Goal: Task Accomplishment & Management: Complete application form

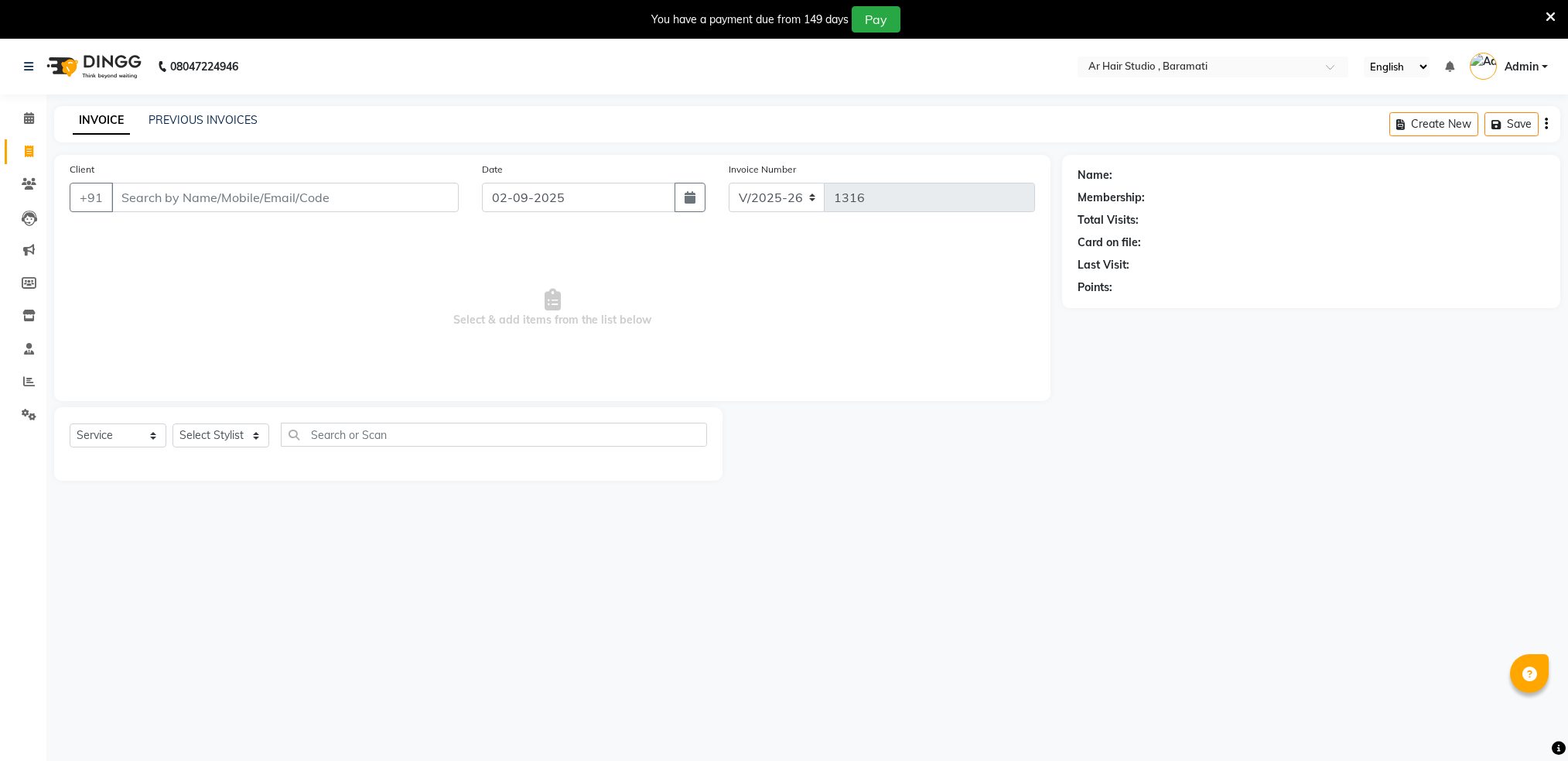
select select "672"
select select "service"
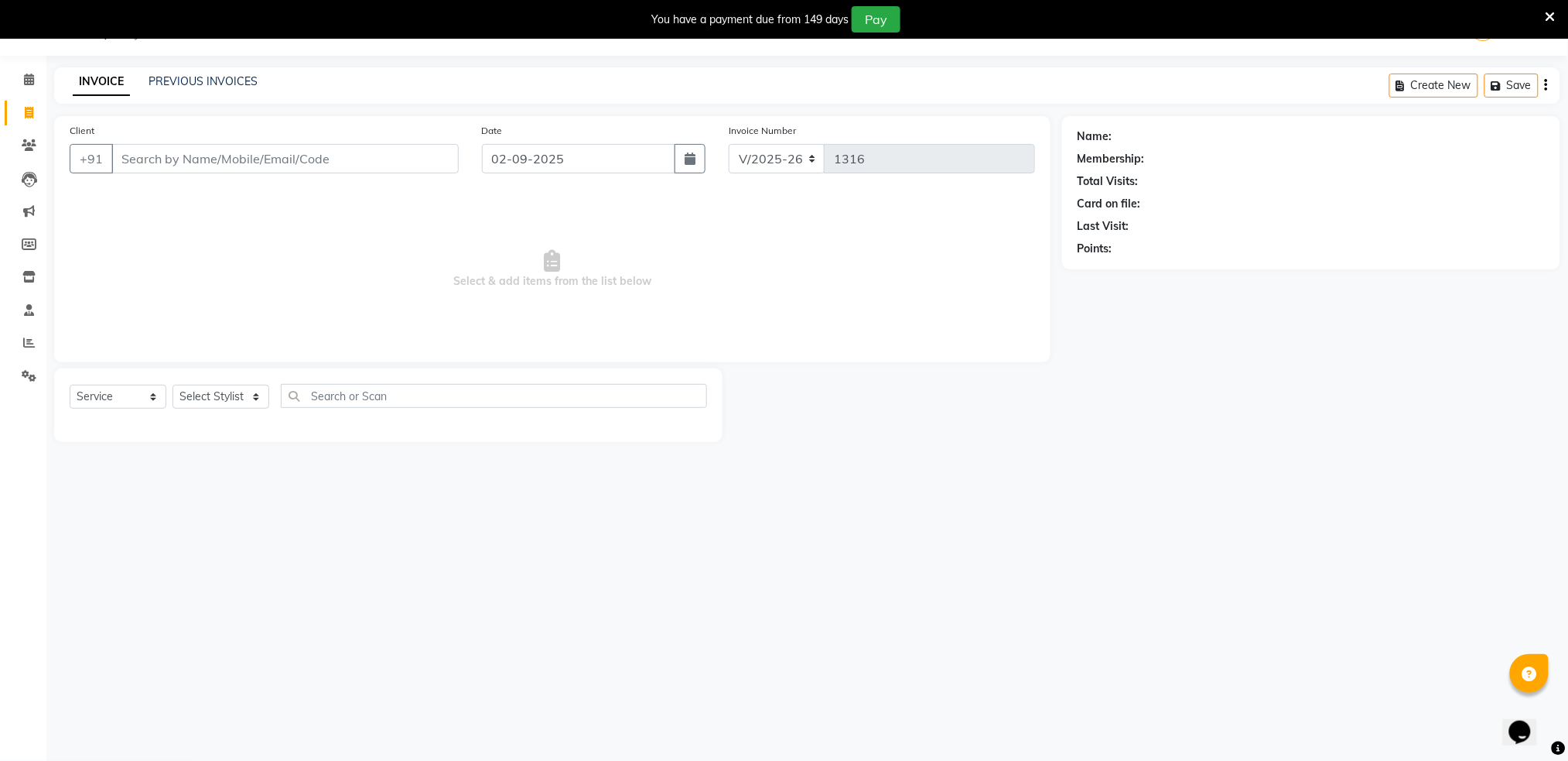
click at [297, 155] on input "Client" at bounding box center [285, 159] width 347 height 29
type input "7263963011"
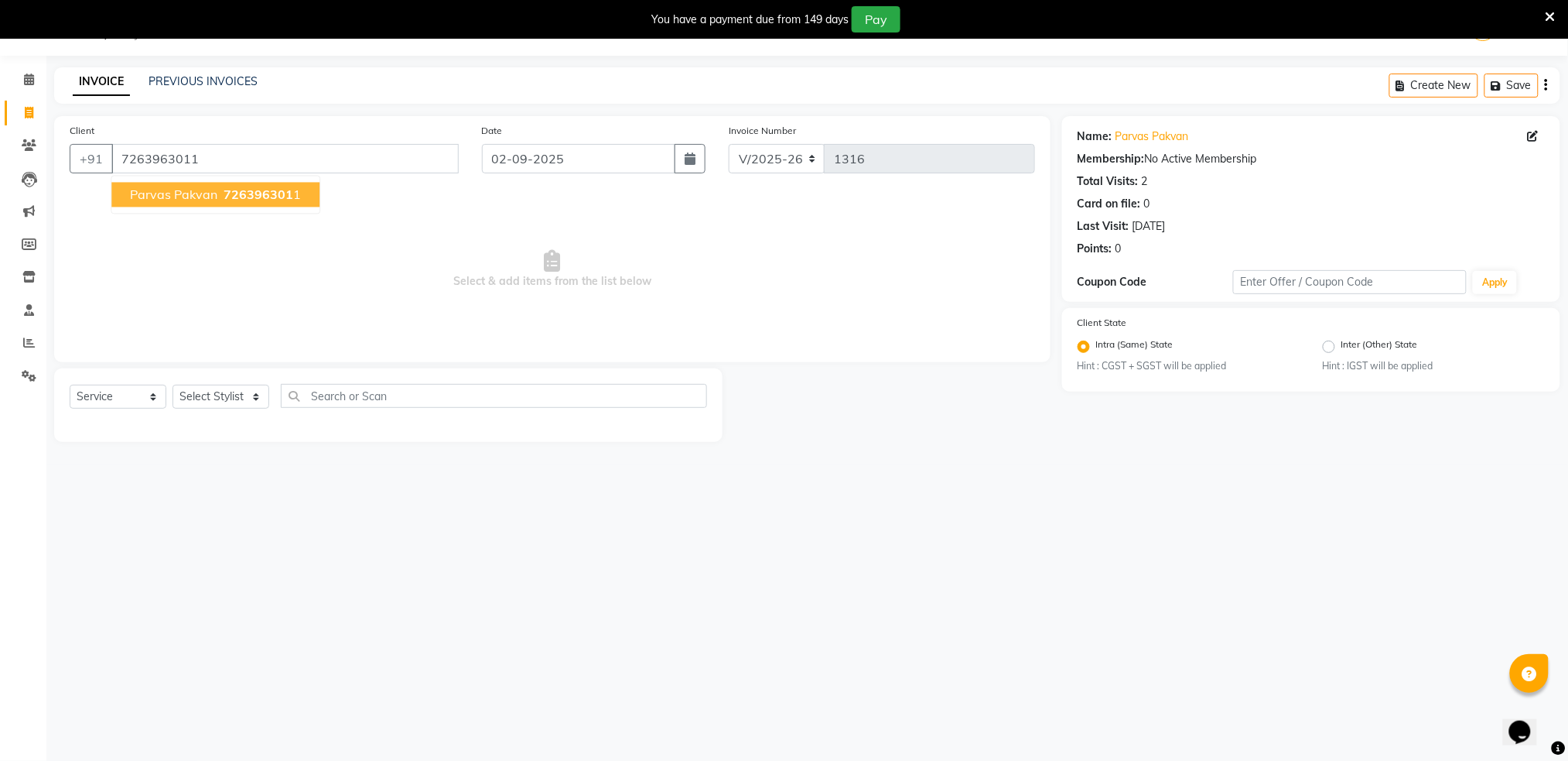
click at [203, 191] on span "parvas pakvan" at bounding box center [174, 194] width 87 height 15
click at [223, 397] on select "Select Stylist Akshay shree [PERSON_NAME]" at bounding box center [221, 397] width 97 height 24
select select "79676"
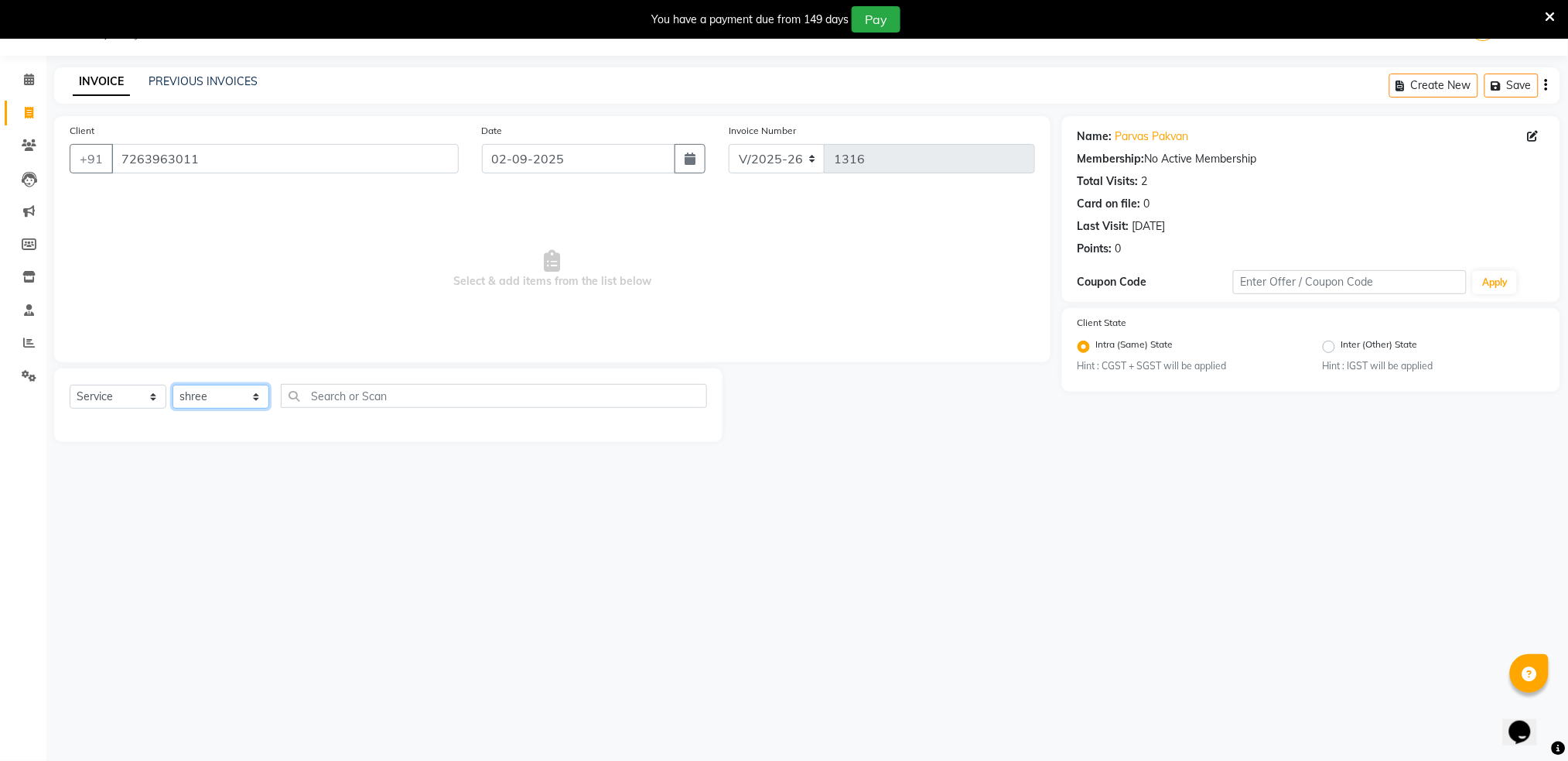
click at [172, 385] on select "Select Stylist Akshay shree [PERSON_NAME]" at bounding box center [221, 397] width 97 height 24
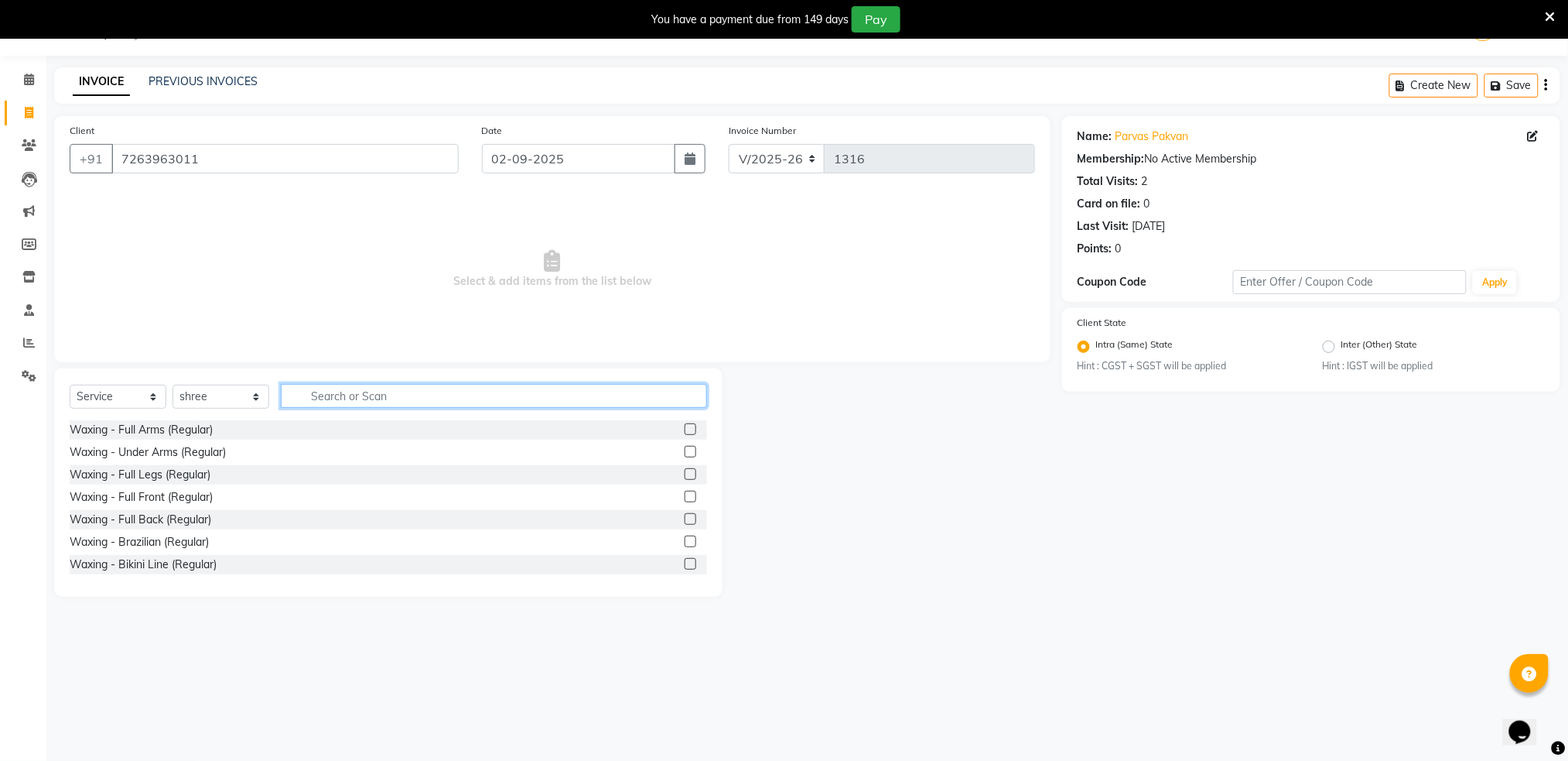
click at [441, 404] on input "text" at bounding box center [494, 396] width 426 height 24
type input "hair"
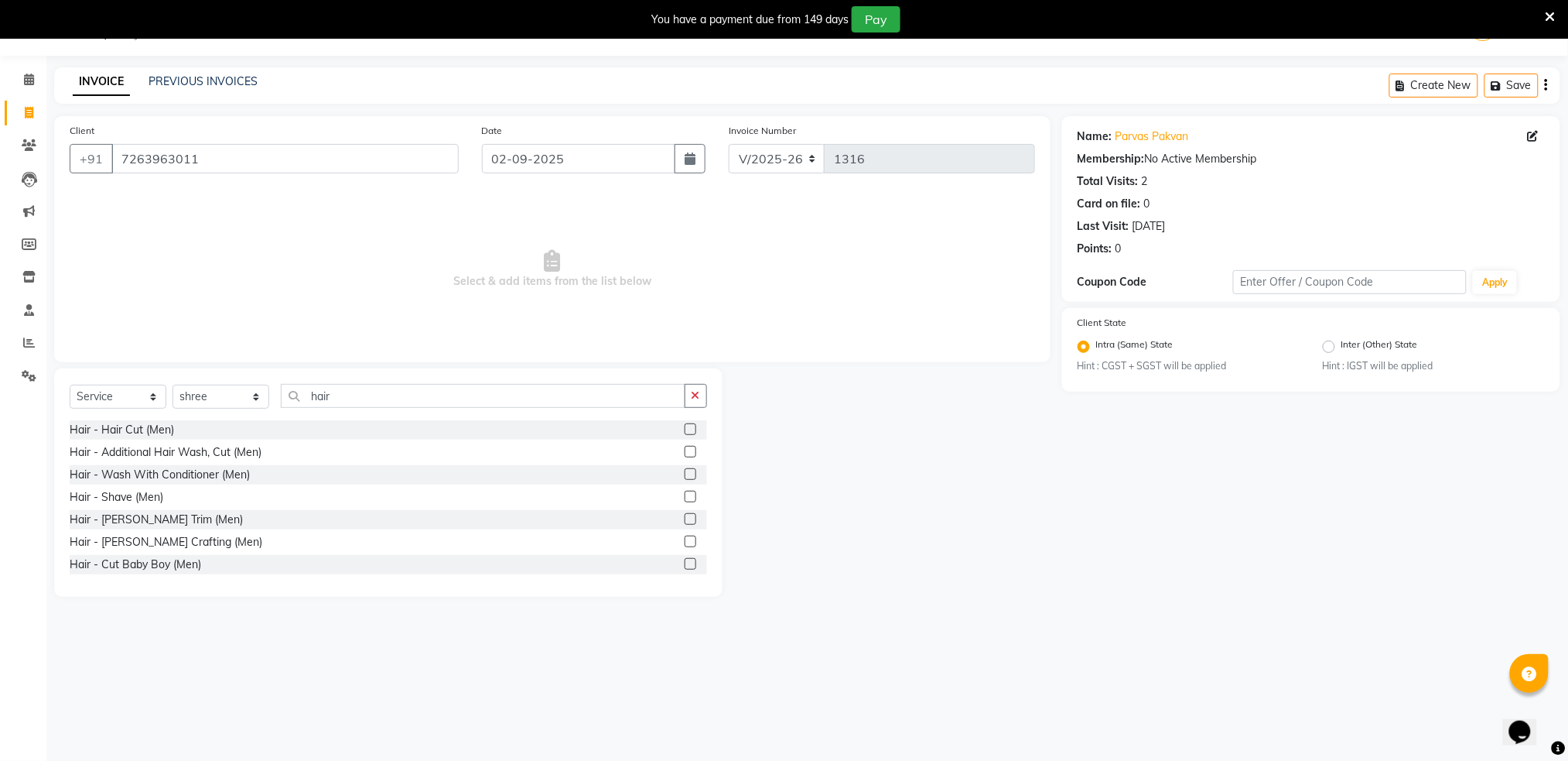
click at [684, 432] on label at bounding box center [690, 429] width 11 height 11
click at [684, 432] on input "checkbox" at bounding box center [689, 430] width 10 height 10
click at [684, 432] on label at bounding box center [690, 429] width 11 height 11
click at [684, 432] on input "checkbox" at bounding box center [689, 430] width 10 height 10
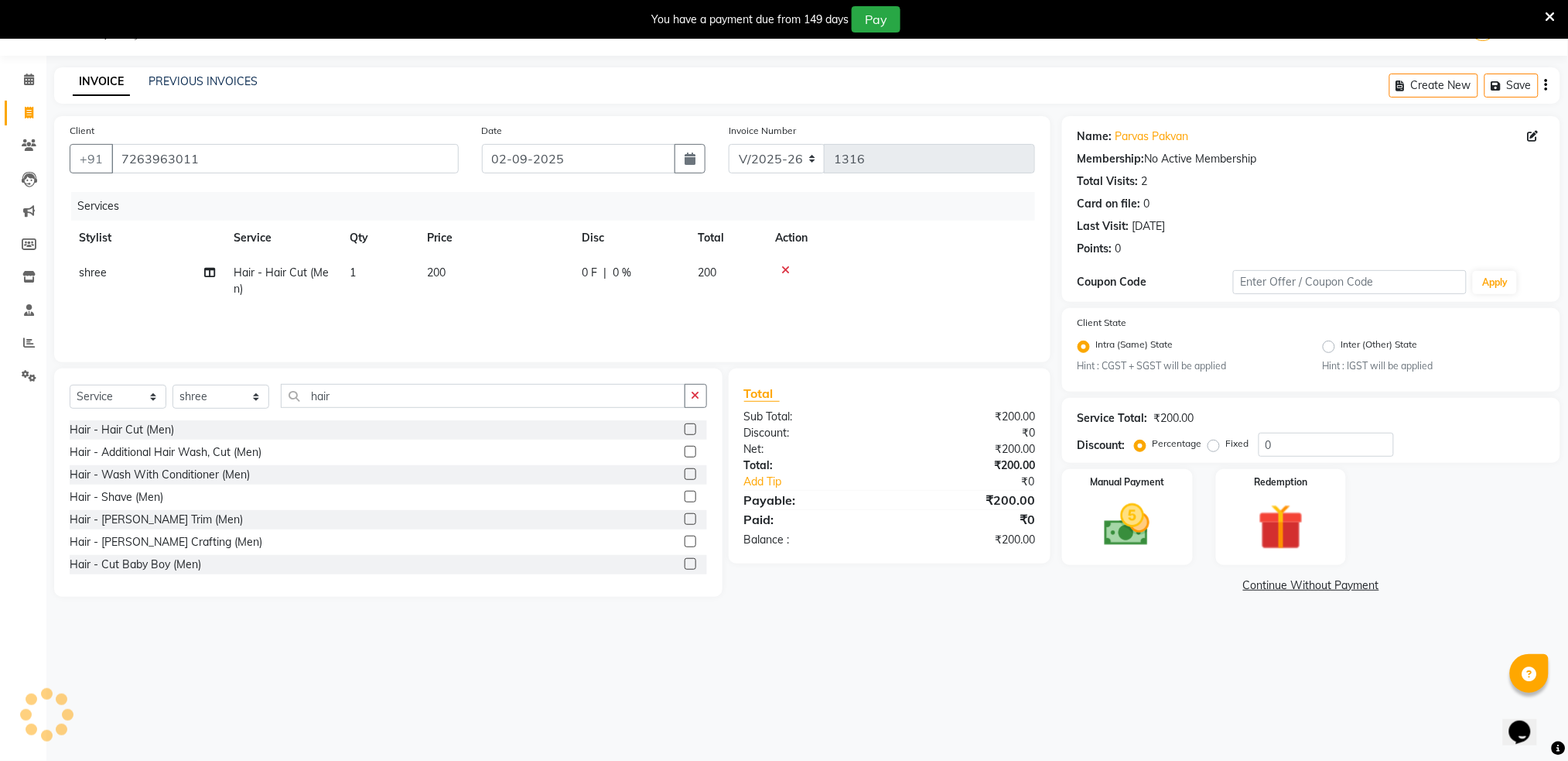
click at [684, 432] on label at bounding box center [690, 429] width 11 height 11
click at [684, 432] on input "checkbox" at bounding box center [689, 430] width 10 height 10
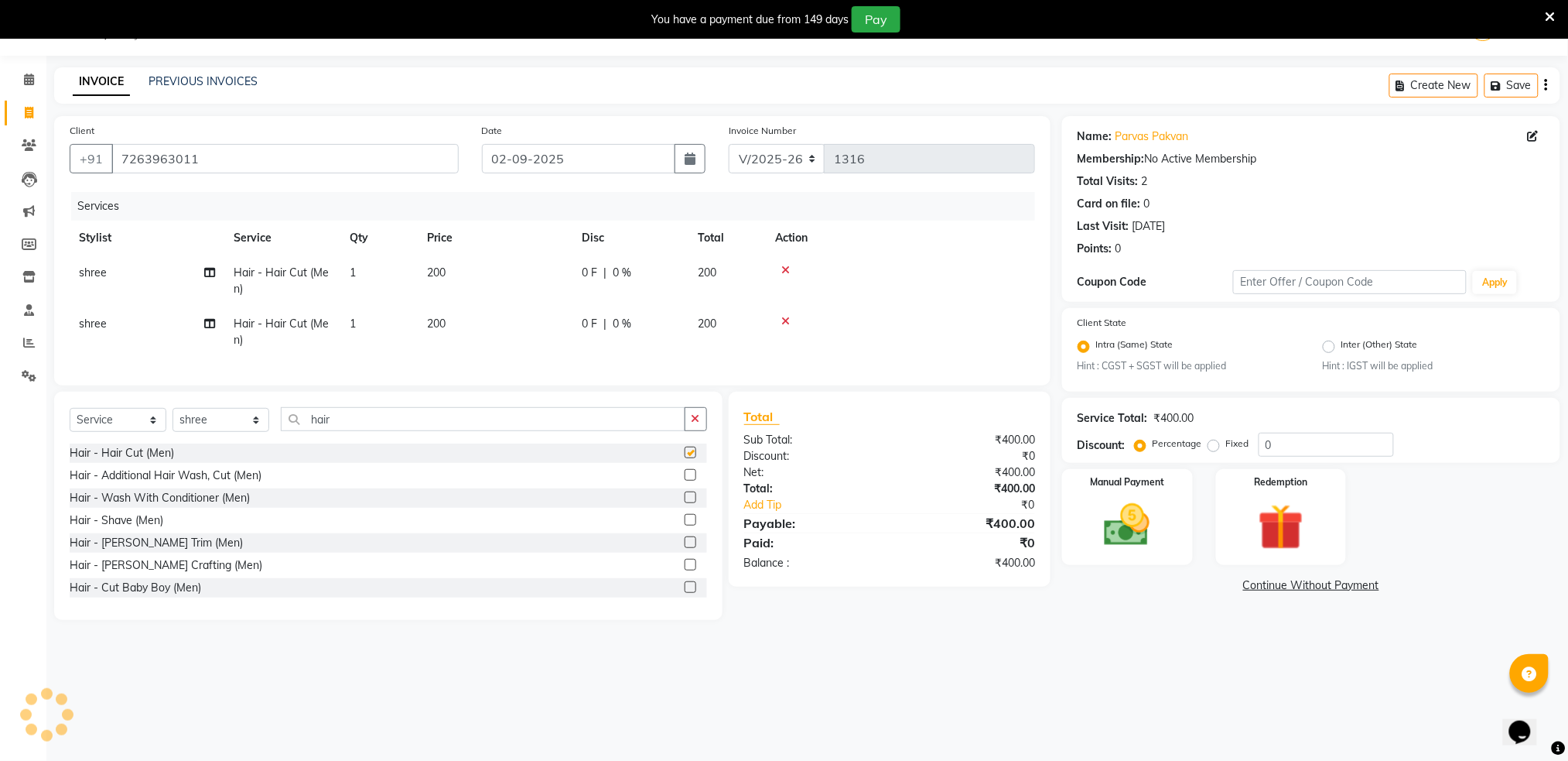
checkbox input "false"
click at [784, 317] on icon at bounding box center [786, 321] width 9 height 11
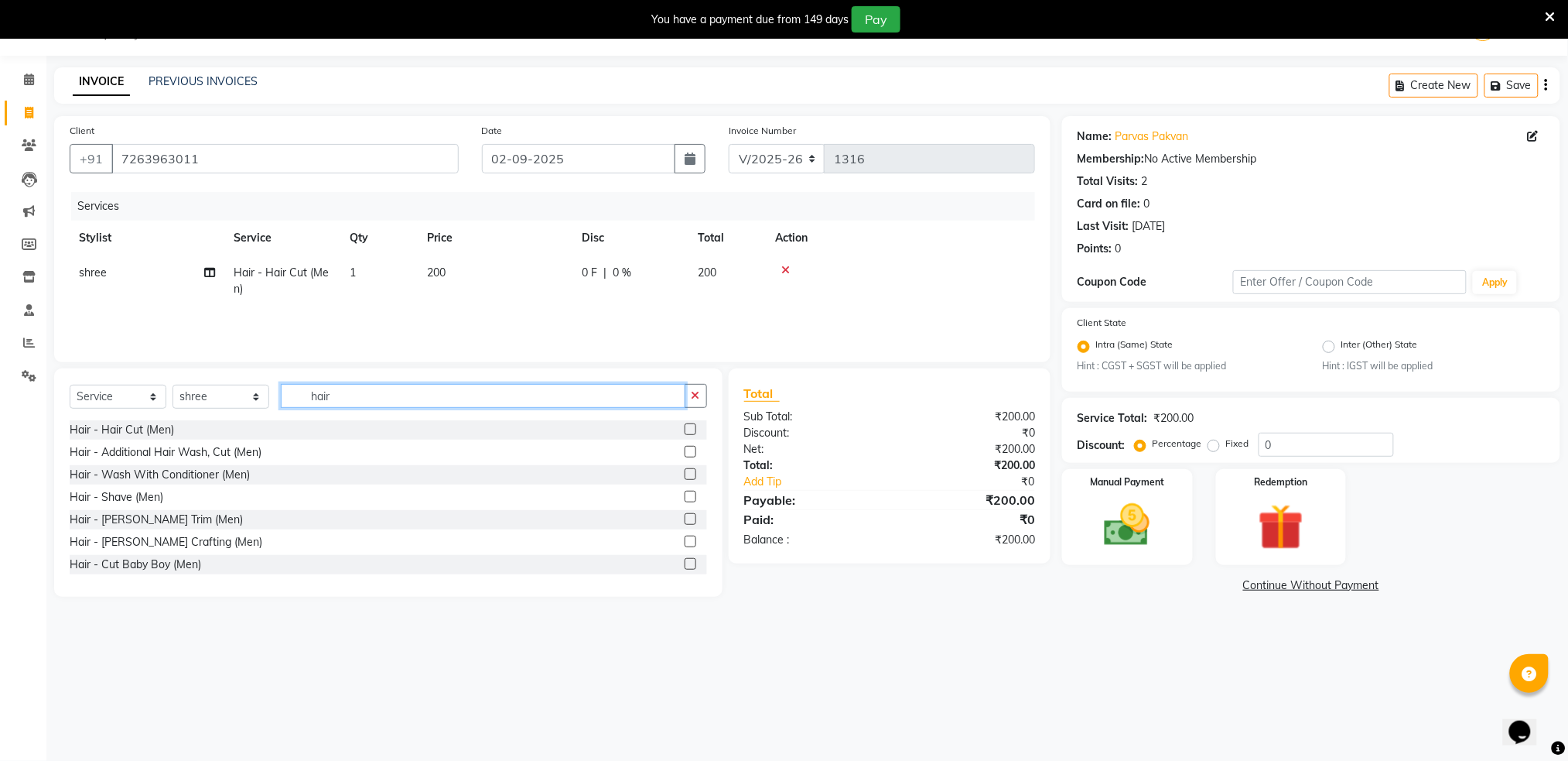
click at [578, 391] on input "hair" at bounding box center [483, 396] width 405 height 24
type input "h"
type input "bear"
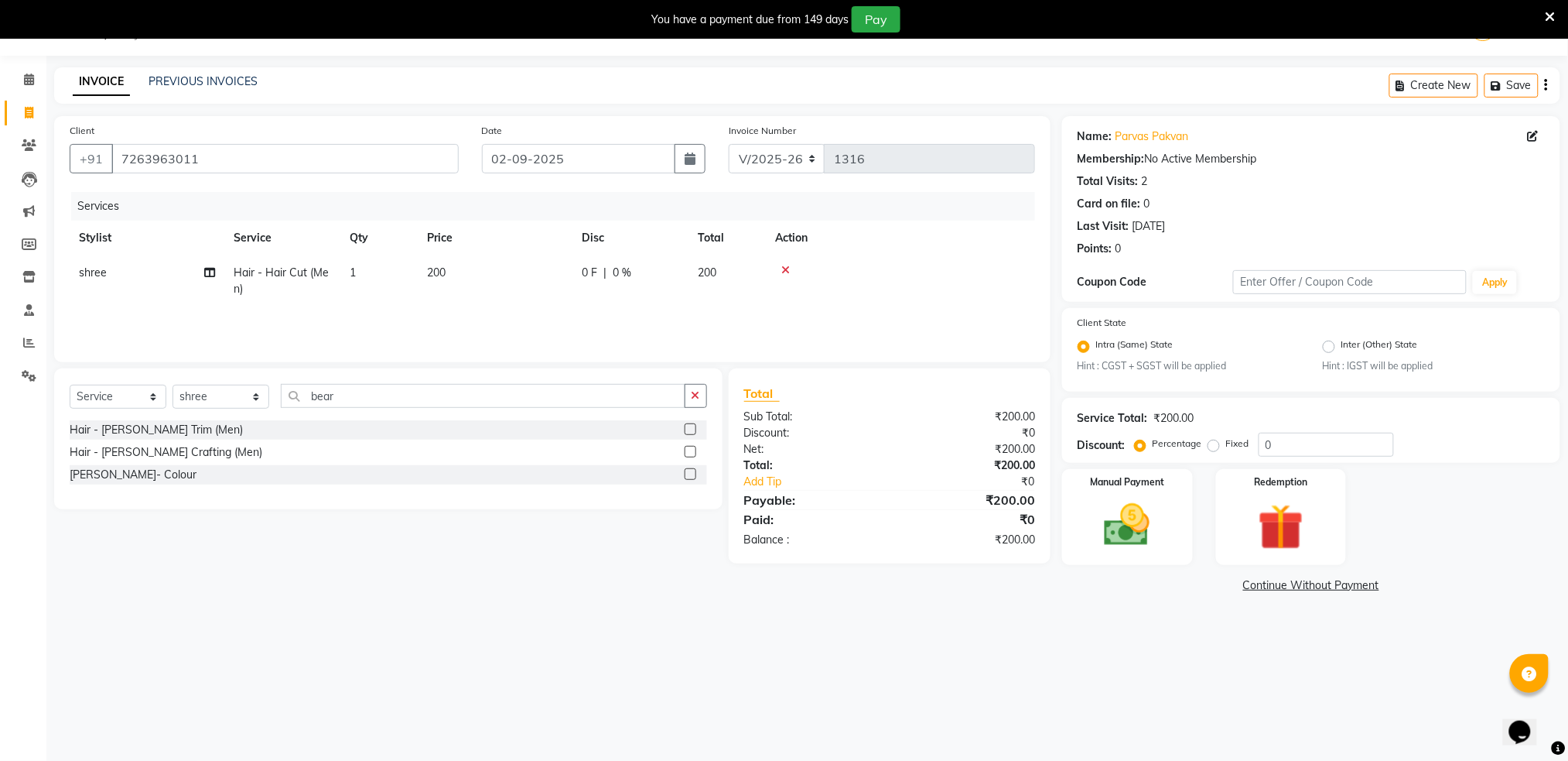
click at [689, 432] on label at bounding box center [690, 429] width 11 height 11
click at [689, 432] on input "checkbox" at bounding box center [689, 430] width 10 height 10
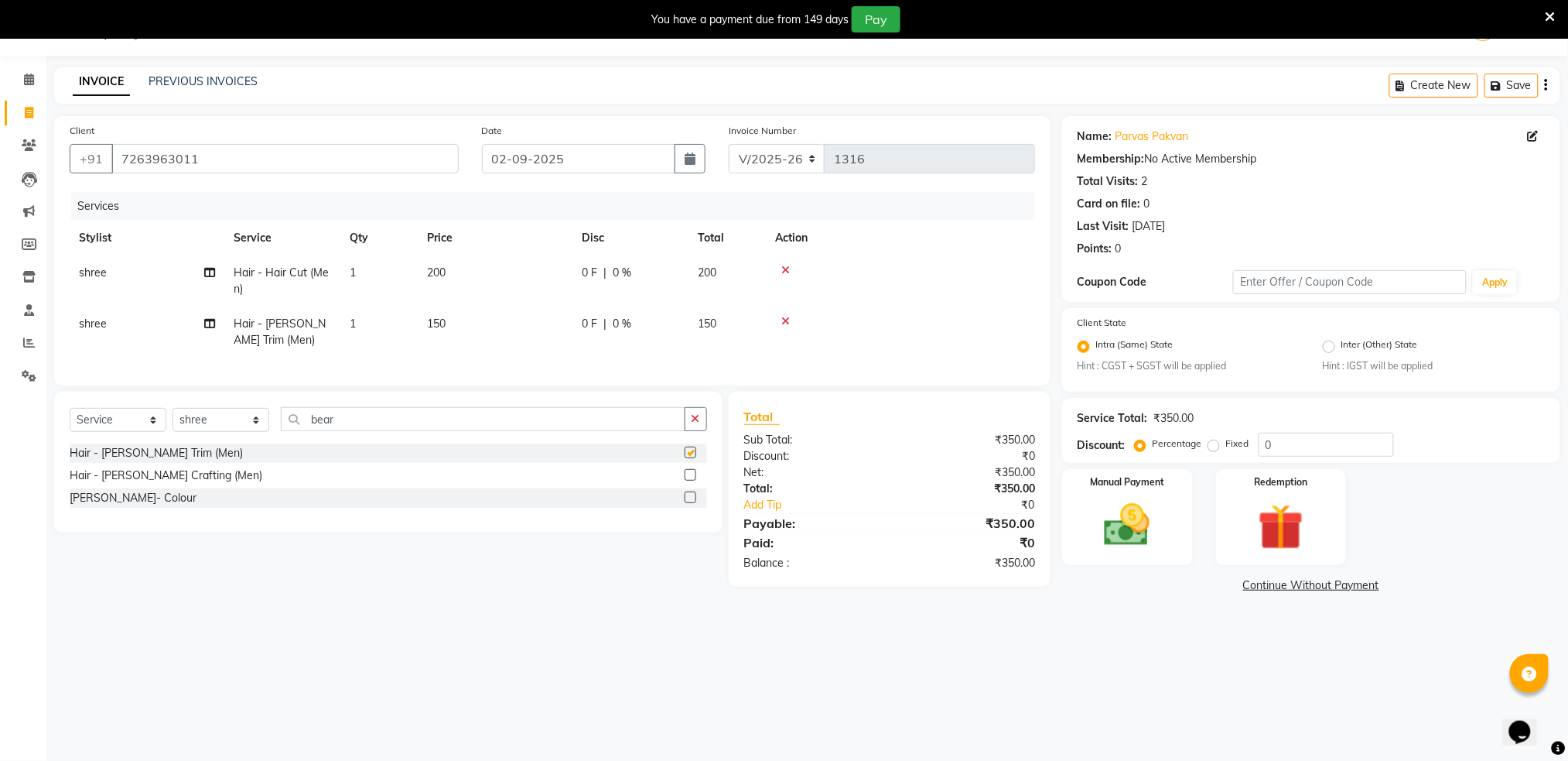
checkbox input "false"
click at [712, 274] on span "200" at bounding box center [706, 272] width 19 height 14
select select "79676"
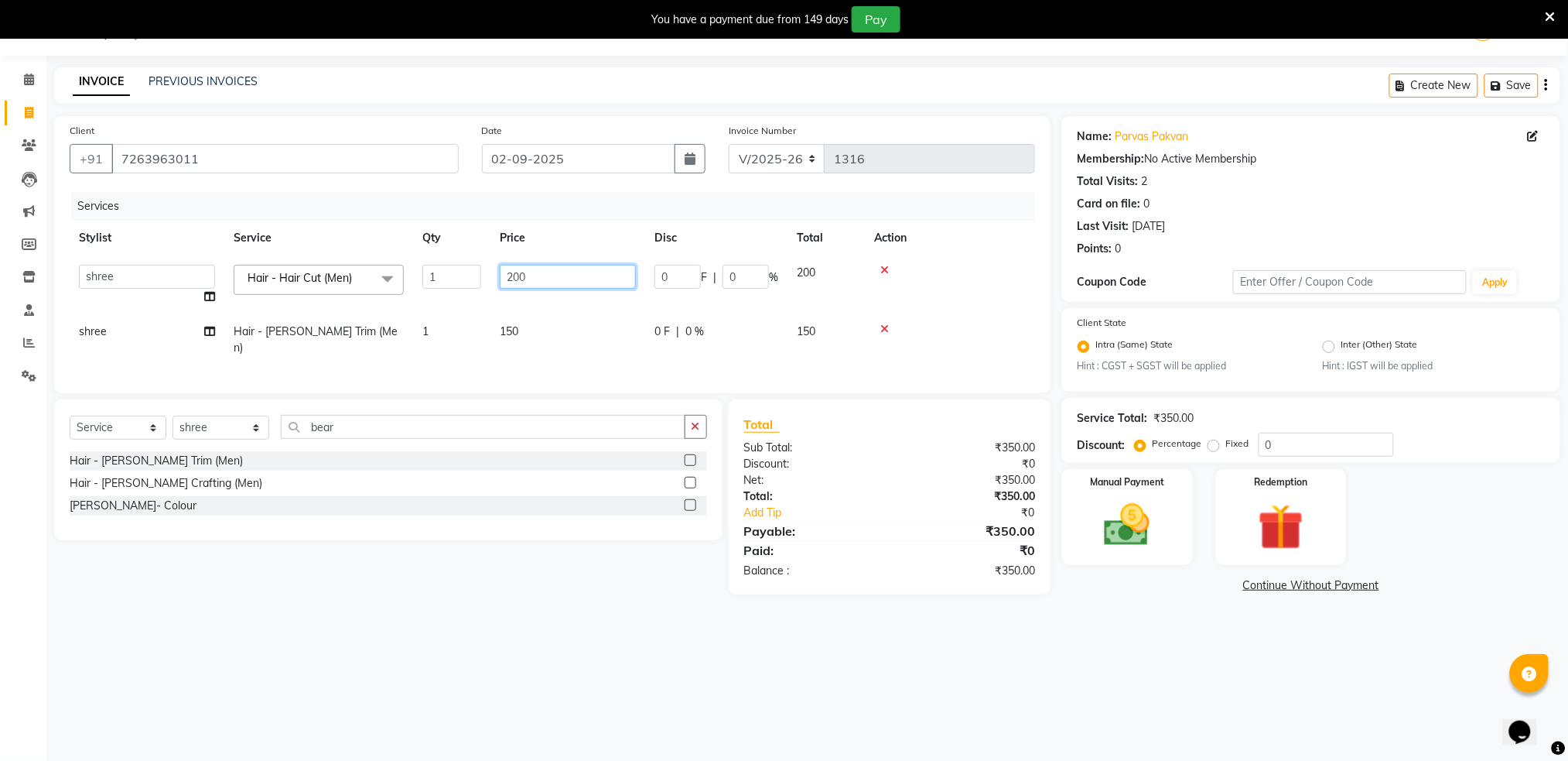
click at [600, 277] on input "200" at bounding box center [568, 277] width 136 height 24
type input "2"
type input "100"
click at [966, 257] on td at bounding box center [950, 285] width 170 height 59
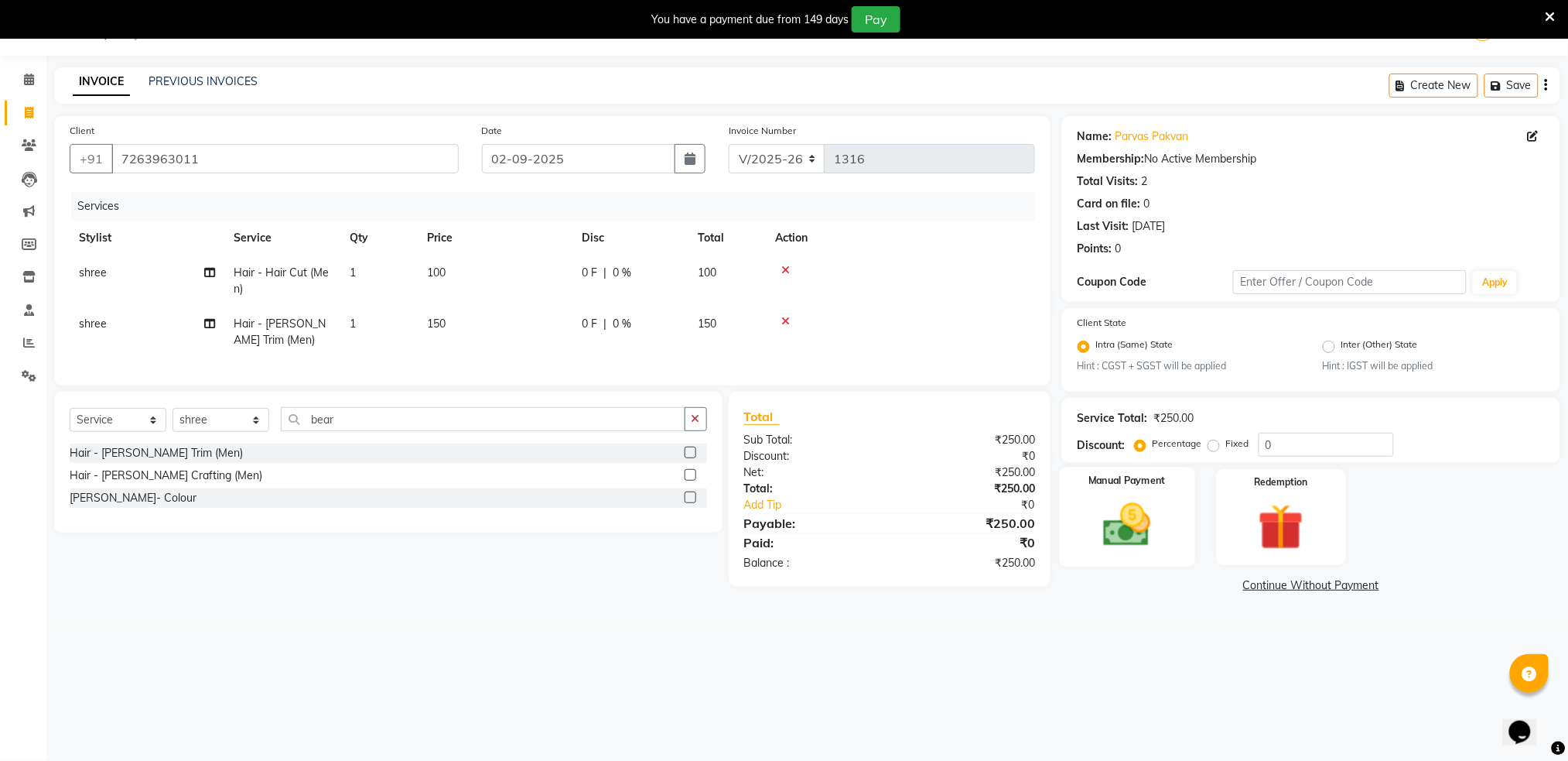
click at [1129, 529] on img at bounding box center [1127, 525] width 78 height 55
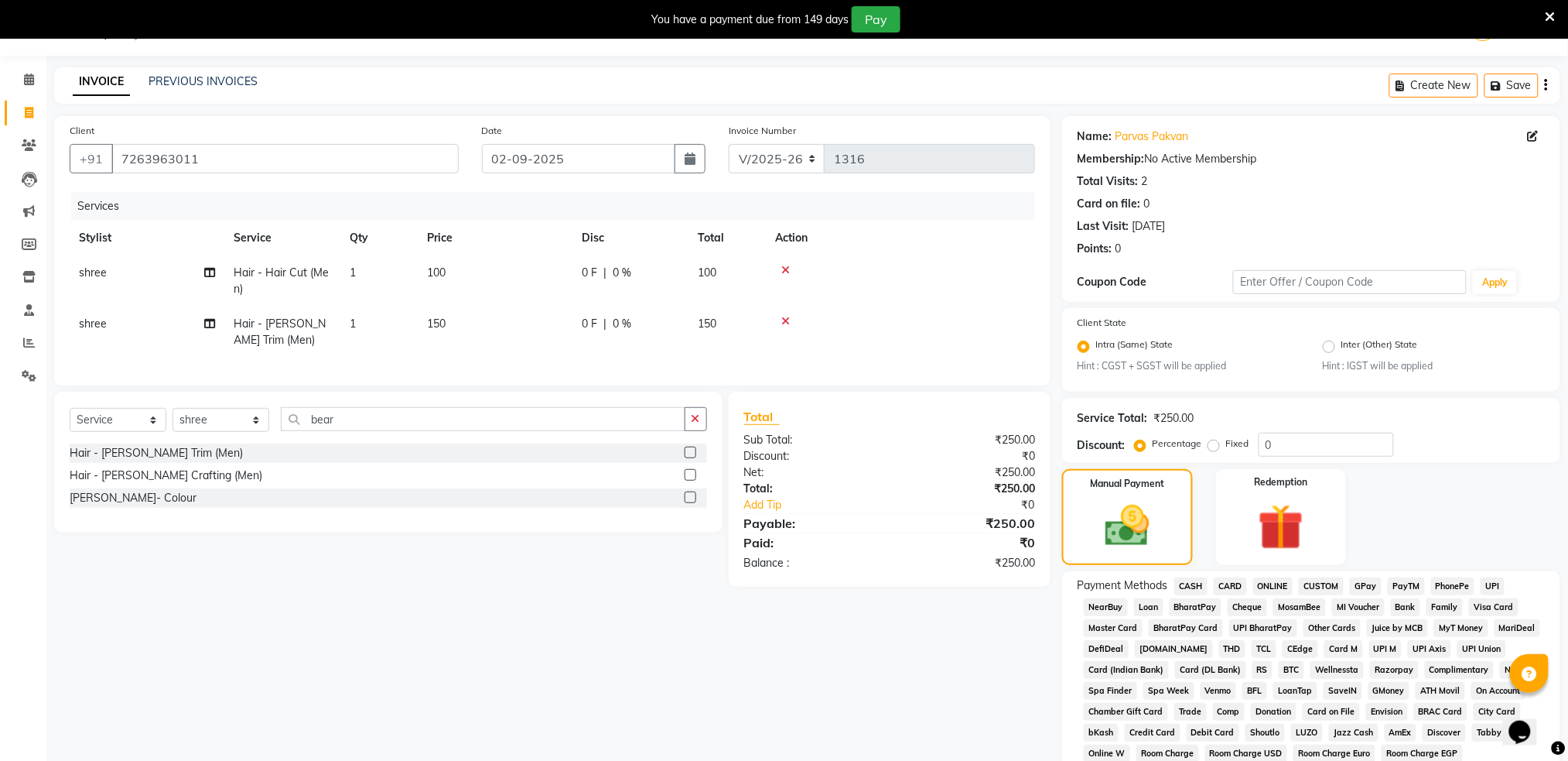
click at [1279, 588] on span "ONLINE" at bounding box center [1273, 586] width 40 height 18
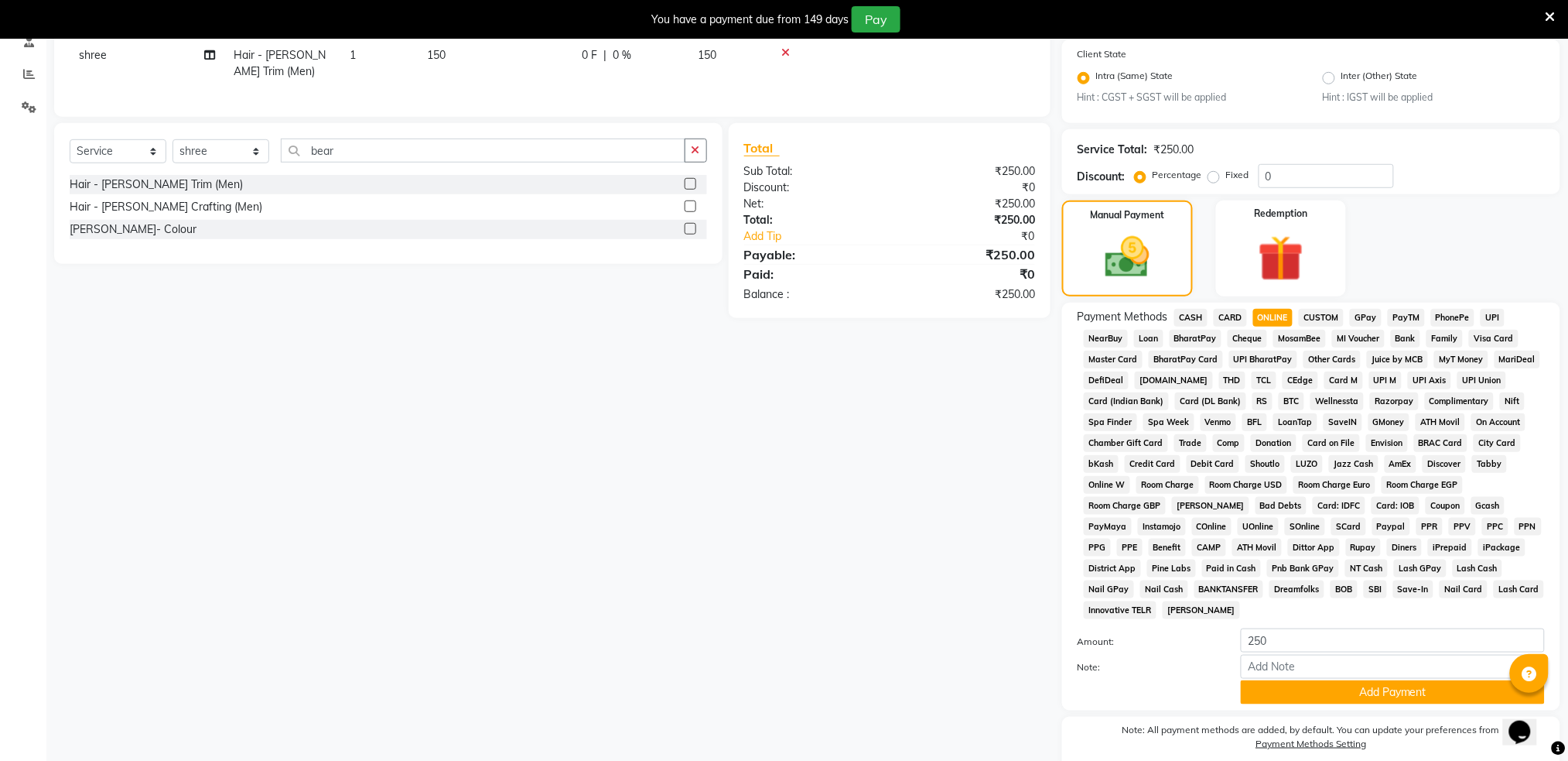
scroll to position [372, 0]
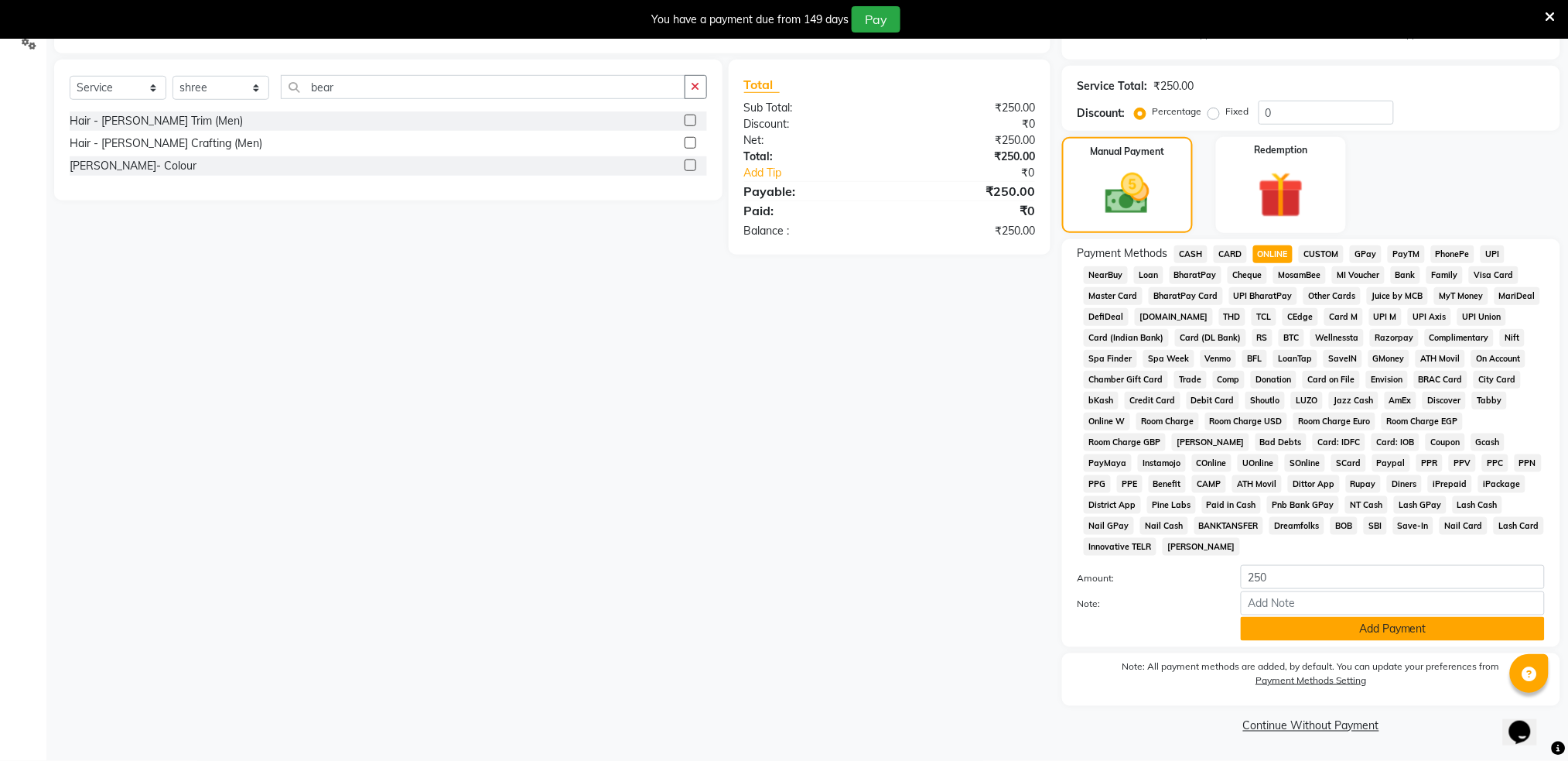
click at [1335, 628] on button "Add Payment" at bounding box center [1393, 629] width 304 height 24
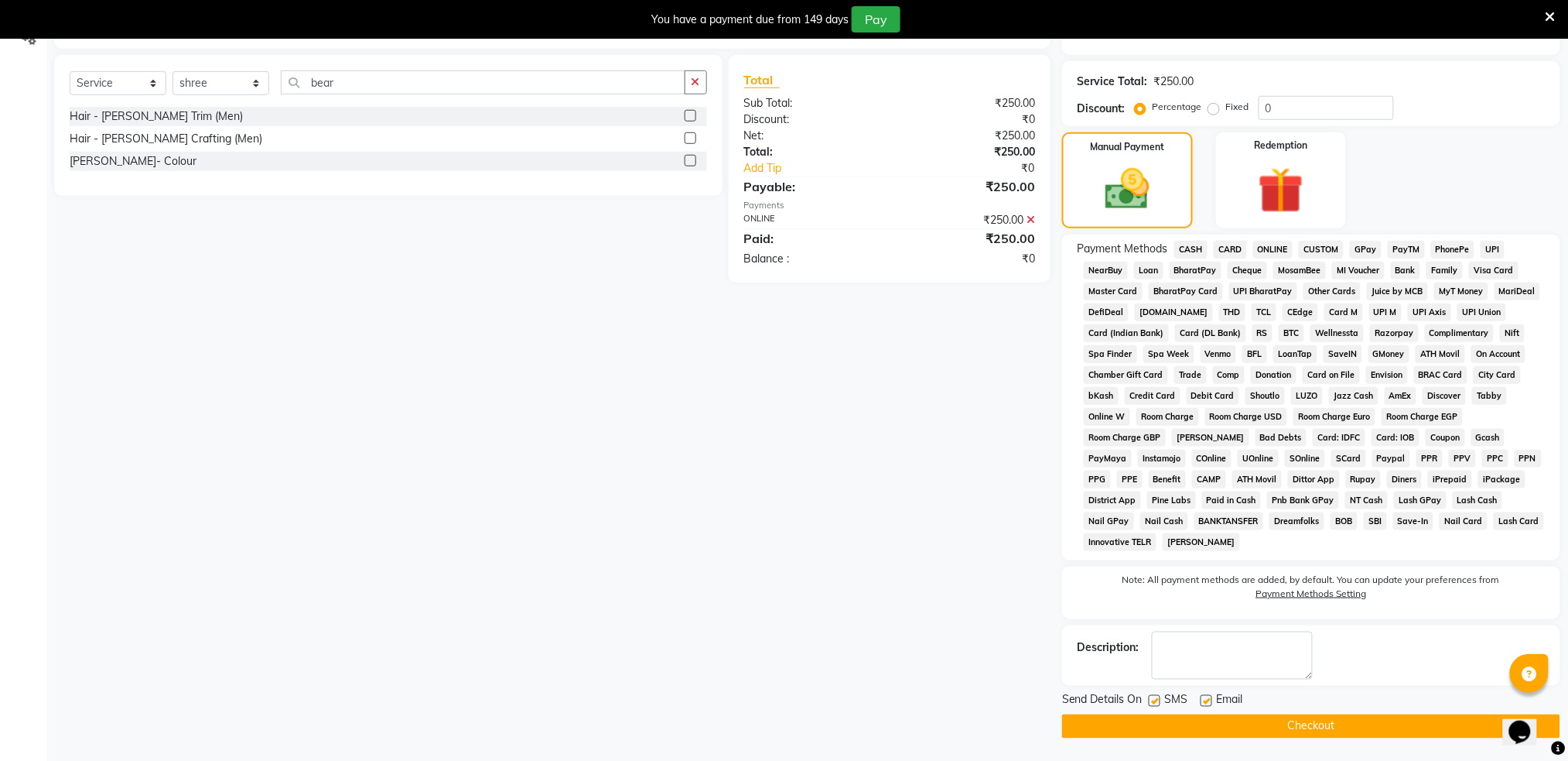
scroll to position [376, 0]
click at [1158, 700] on label at bounding box center [1155, 700] width 11 height 11
click at [1158, 700] on input "checkbox" at bounding box center [1154, 701] width 10 height 10
checkbox input "false"
click at [1189, 717] on button "Checkout" at bounding box center [1312, 726] width 498 height 24
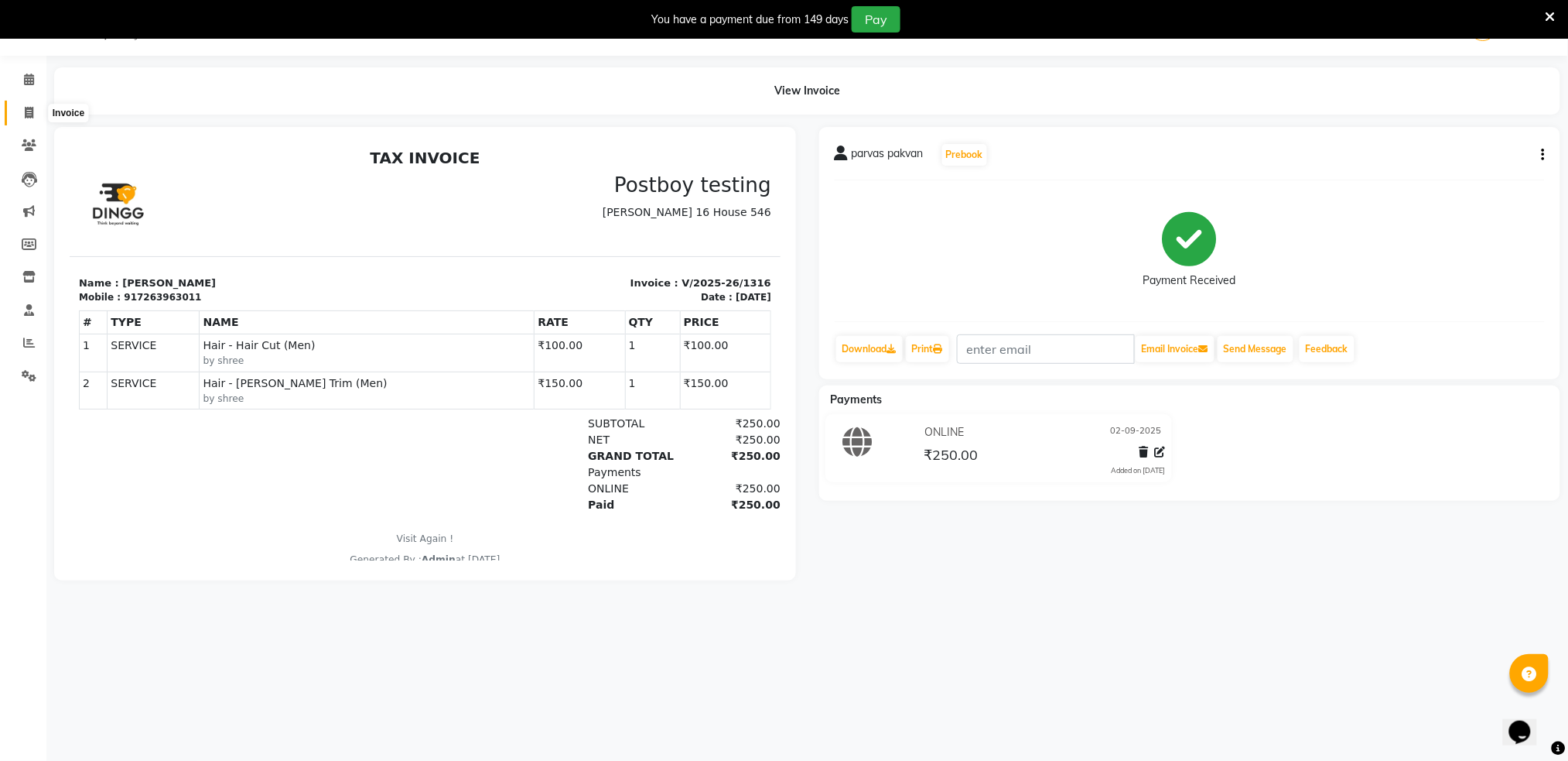
click at [23, 117] on span at bounding box center [28, 113] width 27 height 18
select select "service"
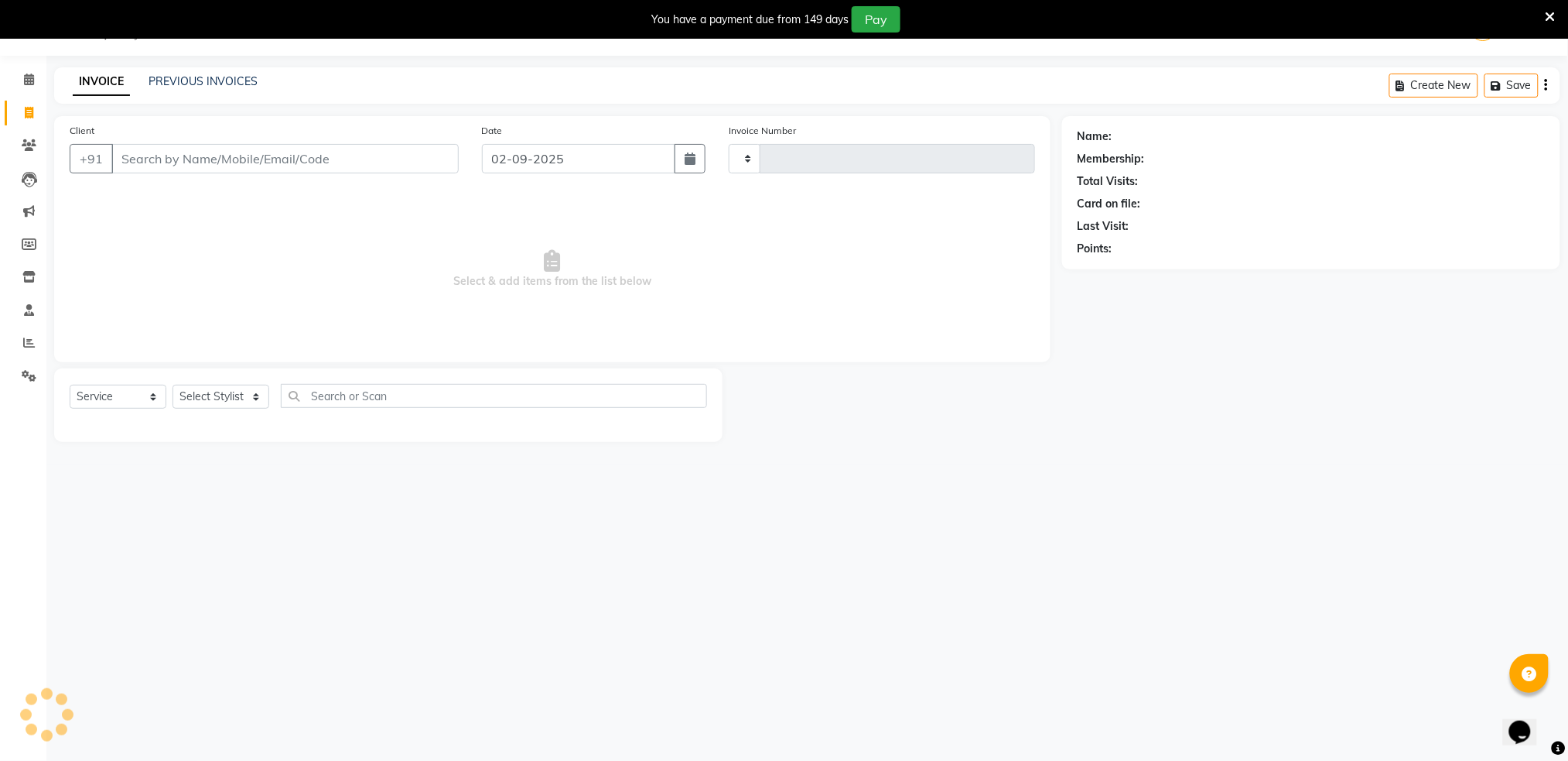
type input "1317"
select select "672"
click at [151, 170] on input "Client" at bounding box center [285, 159] width 347 height 29
